Goal: Browse casually: Explore the website without a specific task or goal

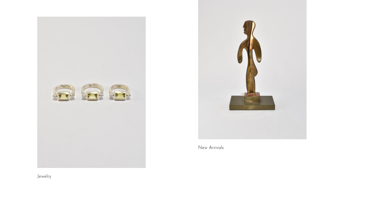
scroll to position [52, 0]
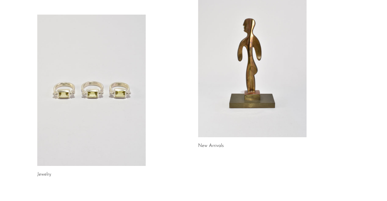
click at [231, 69] on link at bounding box center [252, 62] width 108 height 152
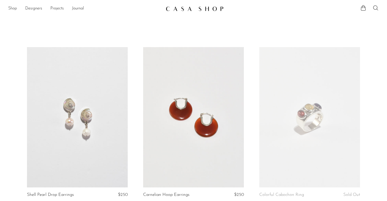
click at [12, 9] on link "Shop" at bounding box center [12, 8] width 9 height 7
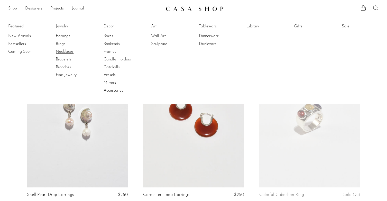
click at [67, 51] on link "Necklaces" at bounding box center [75, 52] width 39 height 6
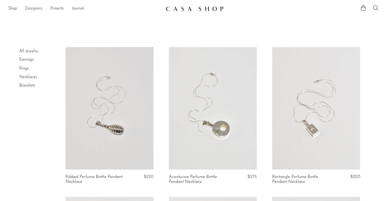
click at [34, 9] on link "Designers" at bounding box center [33, 8] width 17 height 7
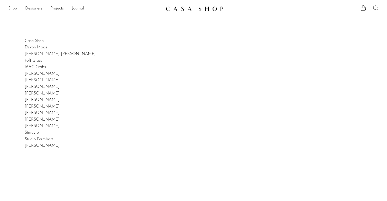
click at [14, 8] on link "Shop" at bounding box center [12, 8] width 9 height 7
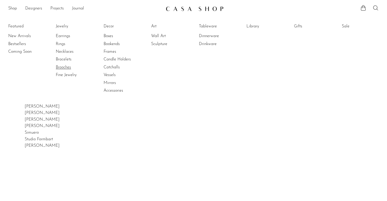
click at [66, 68] on link "Brooches" at bounding box center [75, 68] width 39 height 6
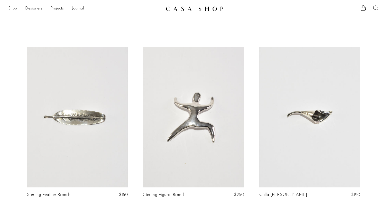
click at [13, 8] on link "Shop" at bounding box center [12, 8] width 9 height 7
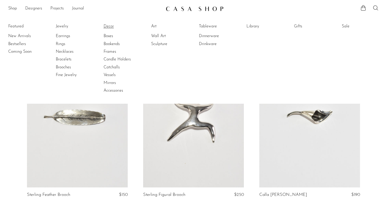
click at [109, 27] on link "Decor" at bounding box center [122, 27] width 39 height 6
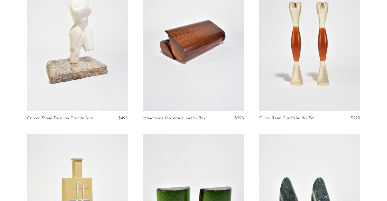
scroll to position [1228, 0]
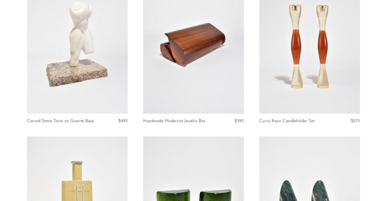
click at [190, 86] on link at bounding box center [193, 43] width 101 height 141
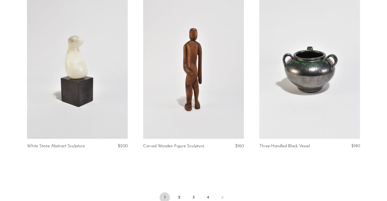
scroll to position [1936, 0]
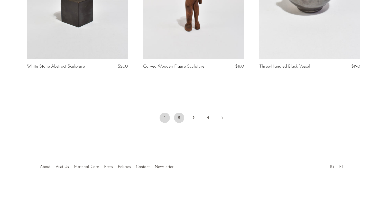
click at [179, 119] on link "2" at bounding box center [179, 118] width 10 height 10
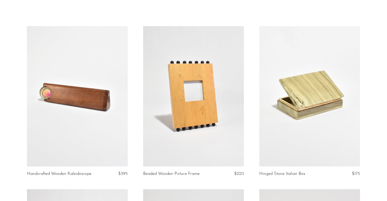
scroll to position [0, 0]
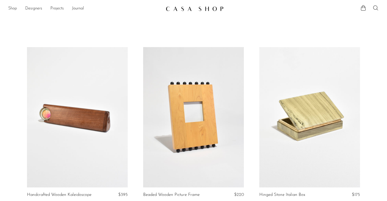
click at [12, 8] on link "Shop" at bounding box center [12, 8] width 9 height 7
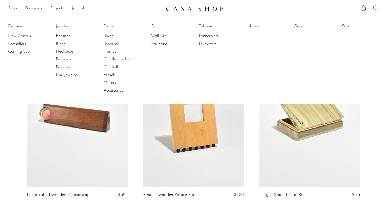
click at [204, 24] on link "Tableware" at bounding box center [218, 27] width 39 height 6
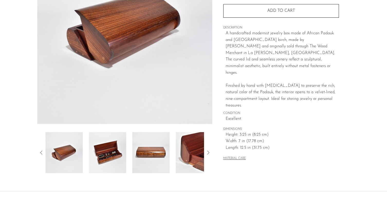
scroll to position [95, 0]
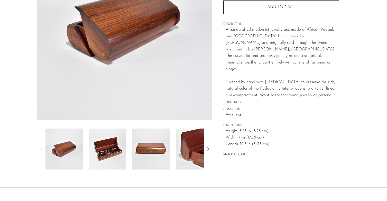
click at [116, 151] on img at bounding box center [107, 149] width 37 height 41
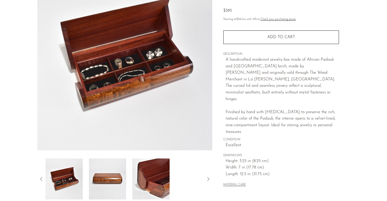
scroll to position [55, 0]
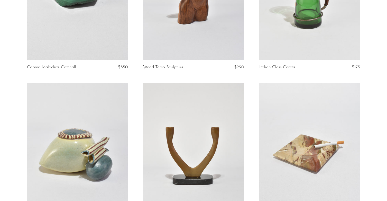
scroll to position [1866, 0]
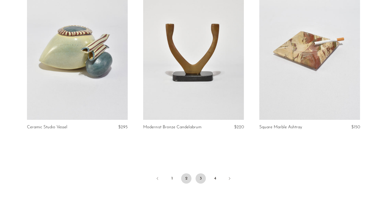
click at [202, 179] on link "3" at bounding box center [200, 179] width 10 height 10
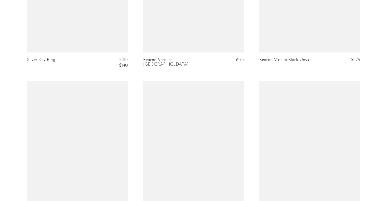
scroll to position [1845, 0]
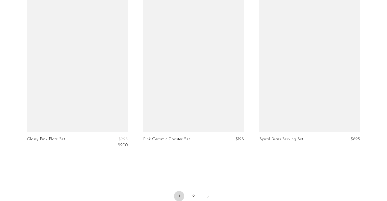
scroll to position [1857, 0]
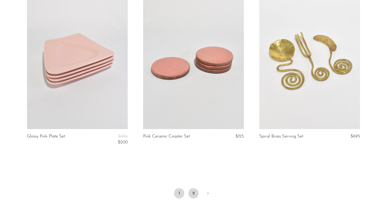
click at [193, 191] on link "2" at bounding box center [193, 194] width 10 height 10
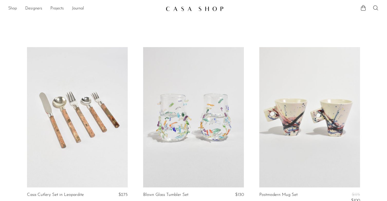
click at [15, 6] on link "Shop" at bounding box center [12, 8] width 9 height 7
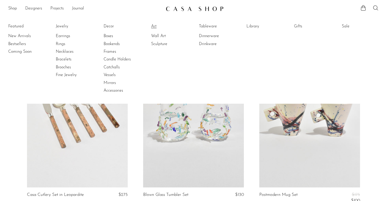
click at [153, 27] on link "Art" at bounding box center [170, 27] width 39 height 6
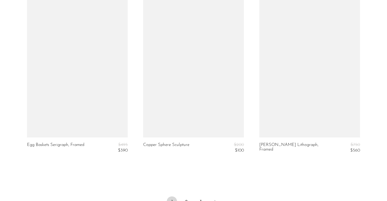
scroll to position [1876, 0]
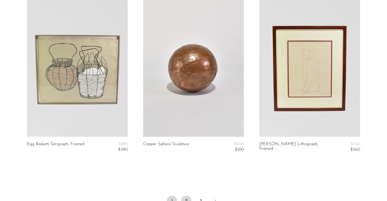
click at [187, 196] on link "2" at bounding box center [186, 201] width 10 height 10
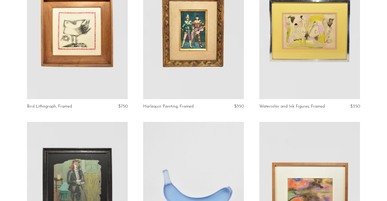
scroll to position [0, 0]
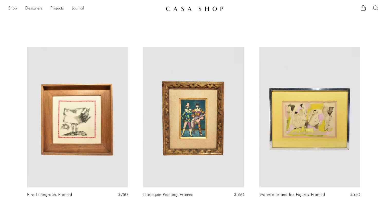
click at [16, 9] on link "Shop" at bounding box center [12, 8] width 9 height 7
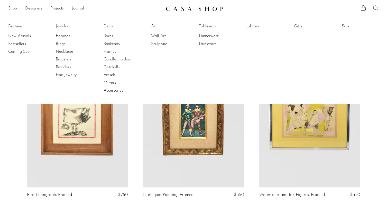
click at [62, 25] on link "Jewelry" at bounding box center [75, 27] width 39 height 6
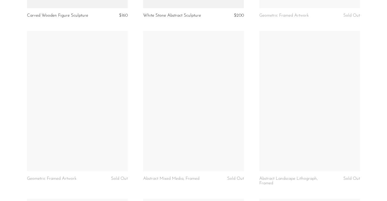
scroll to position [1205, 0]
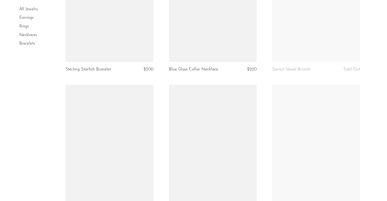
scroll to position [845, 0]
